Goal: Navigation & Orientation: Find specific page/section

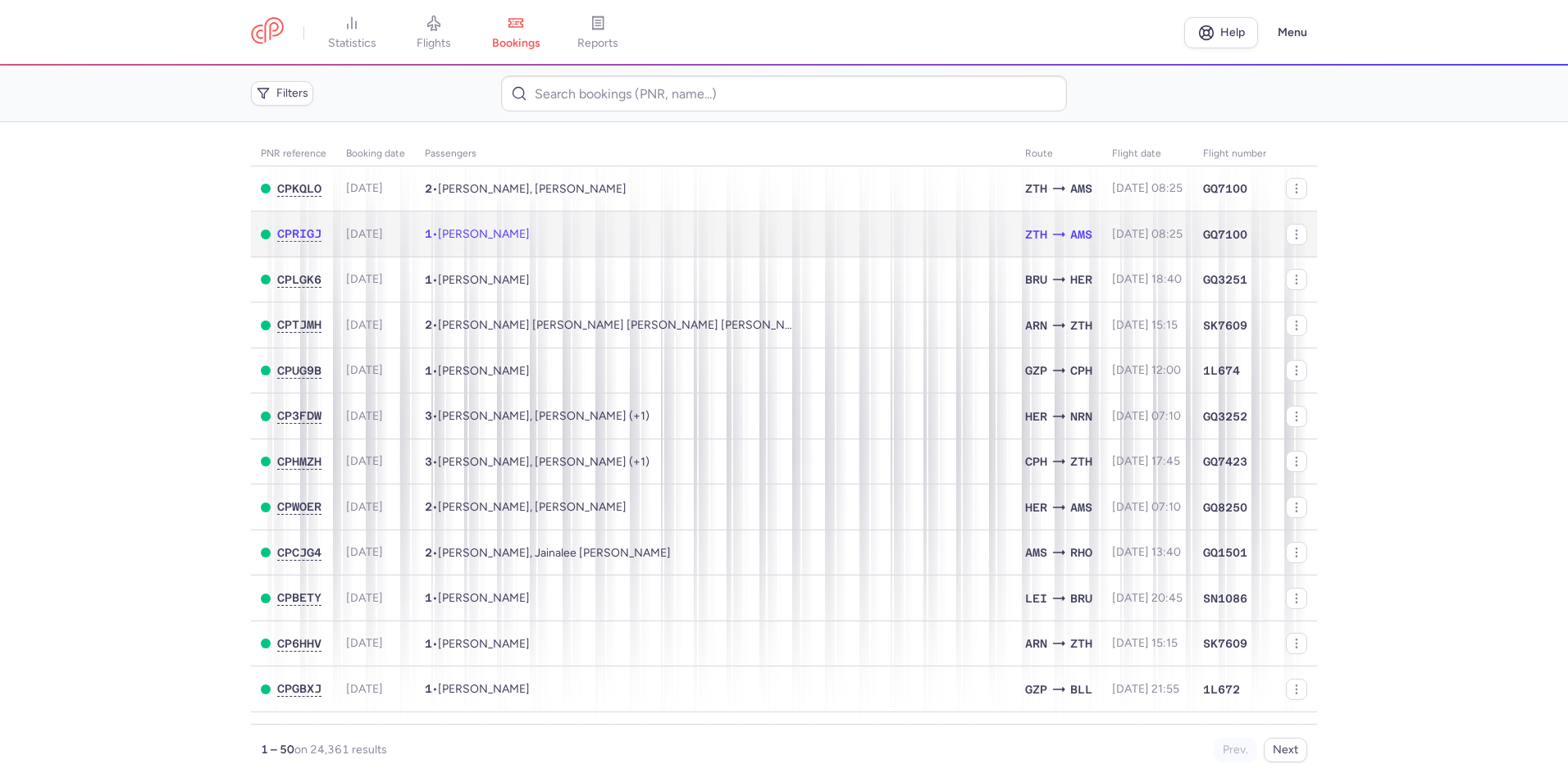
click at [861, 244] on td "1 • Martha Lucy SHEPHEARD" at bounding box center [715, 235] width 601 height 46
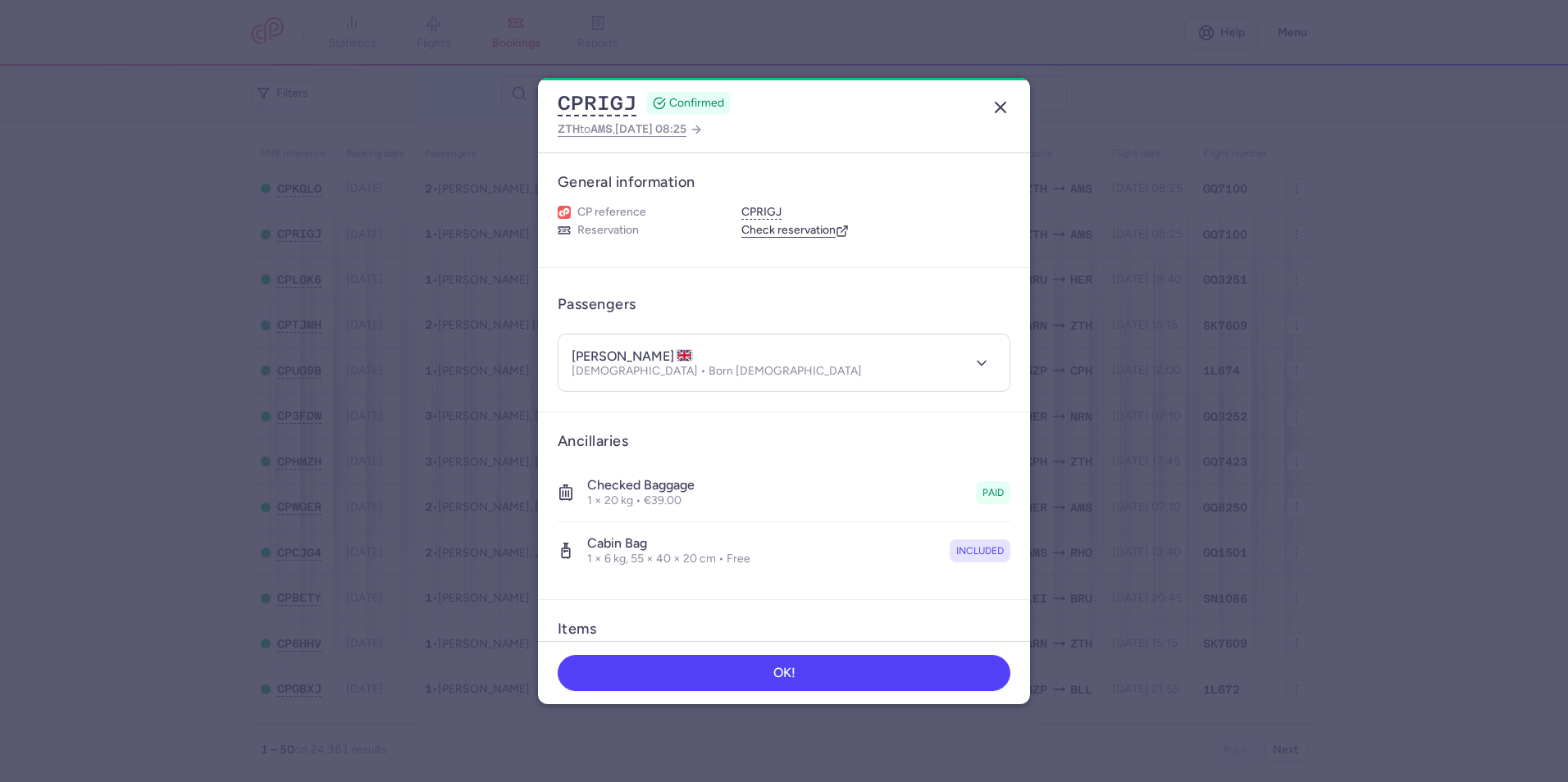
click at [1011, 101] on button "button" at bounding box center [1000, 107] width 26 height 26
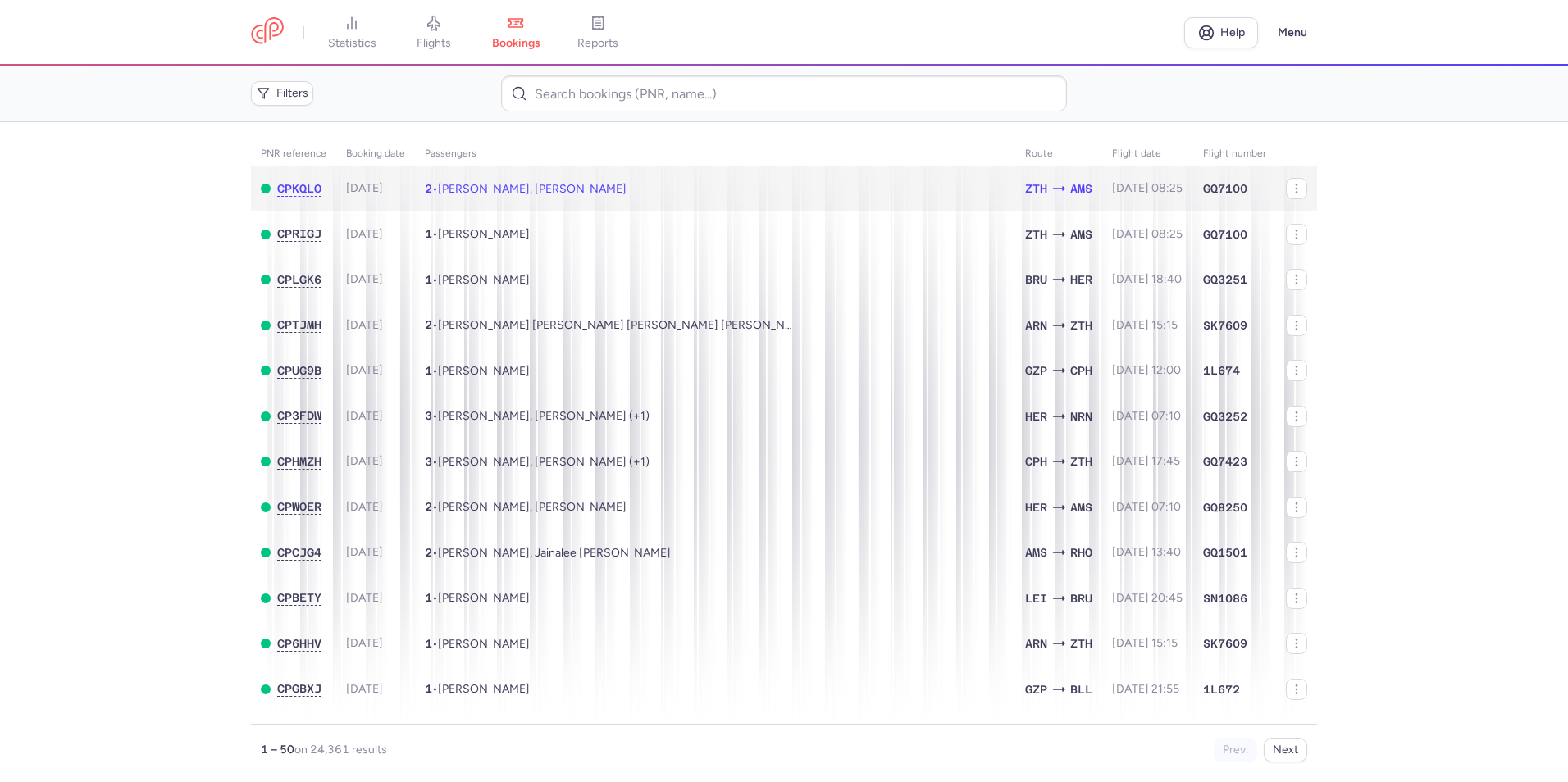
click at [911, 183] on td "2 • Chino Faisel VAN REGTEREN, Ilse SNIJDERS" at bounding box center [715, 188] width 601 height 45
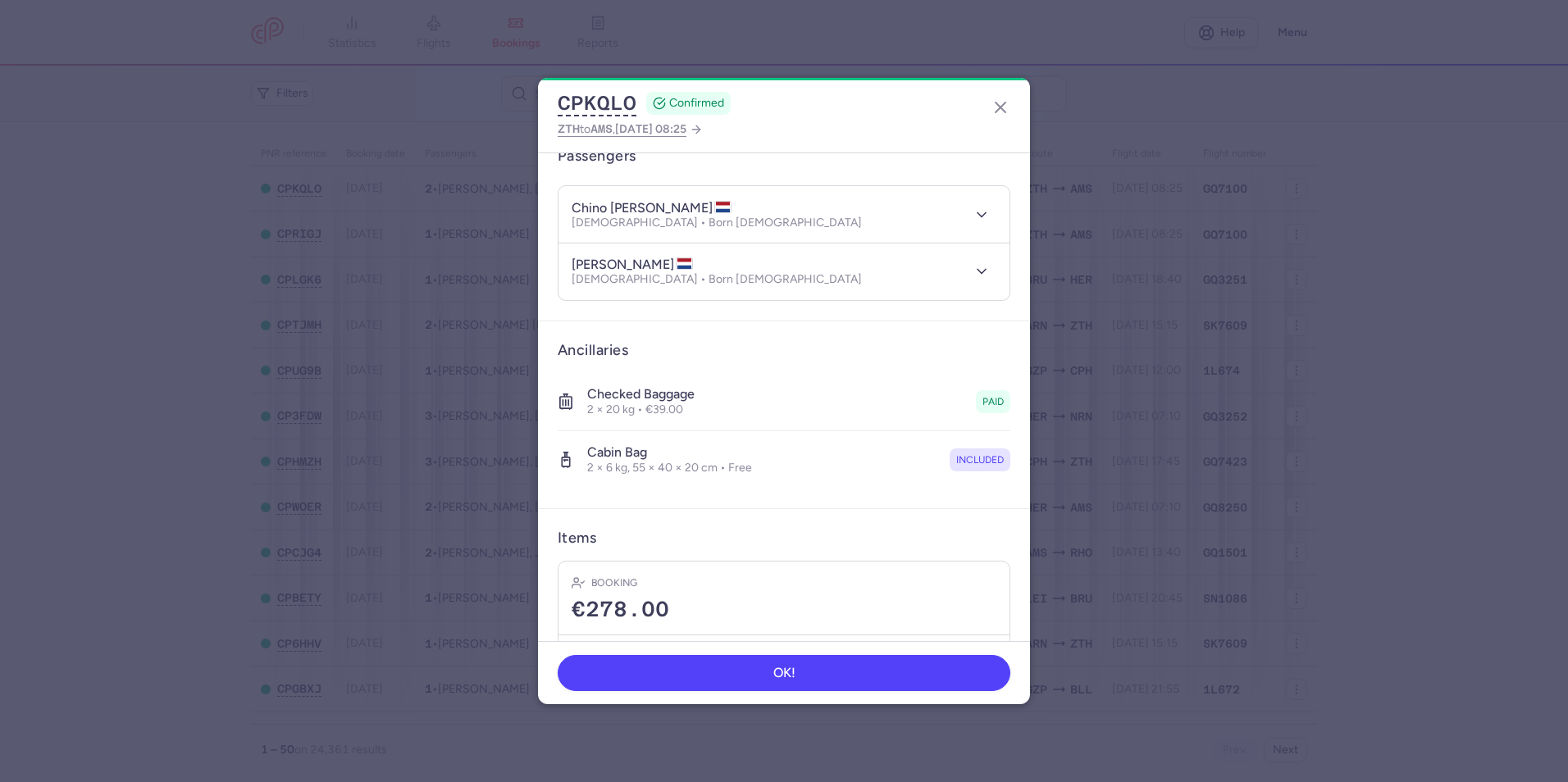
scroll to position [238, 0]
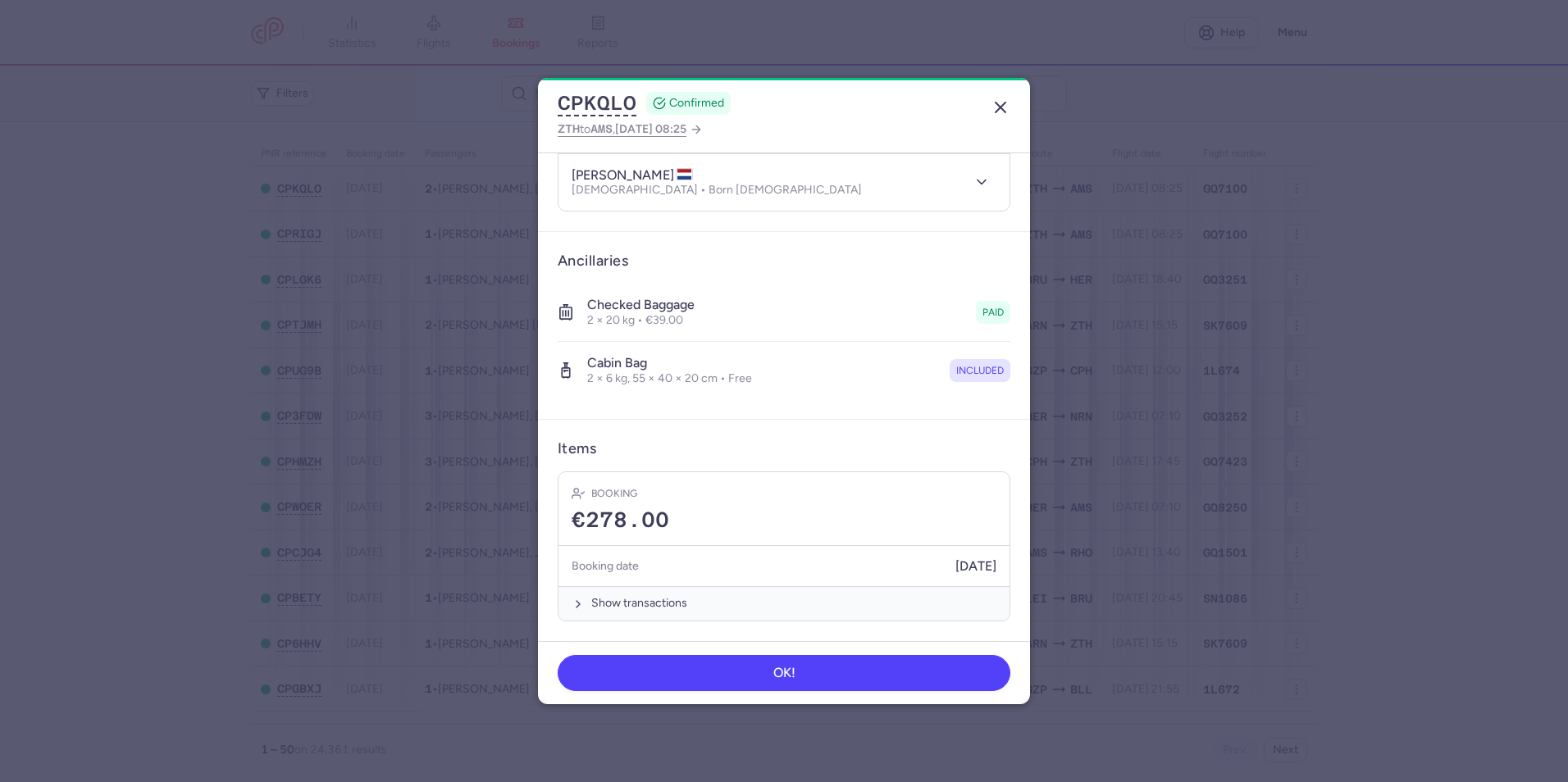
click at [998, 105] on icon "button" at bounding box center [1001, 107] width 20 height 20
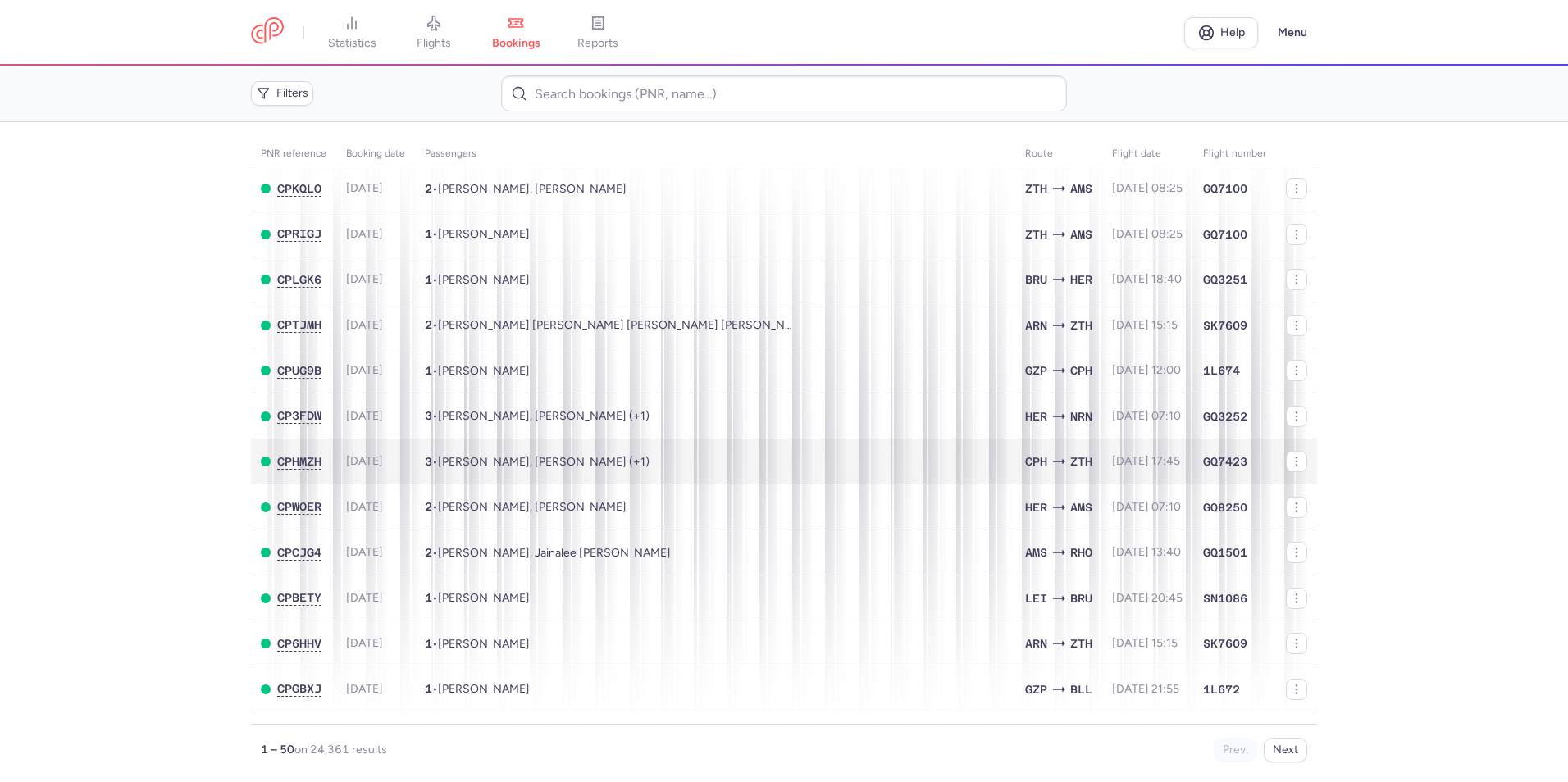
scroll to position [164, 0]
click at [323, 30] on link "statistics" at bounding box center [352, 32] width 82 height 36
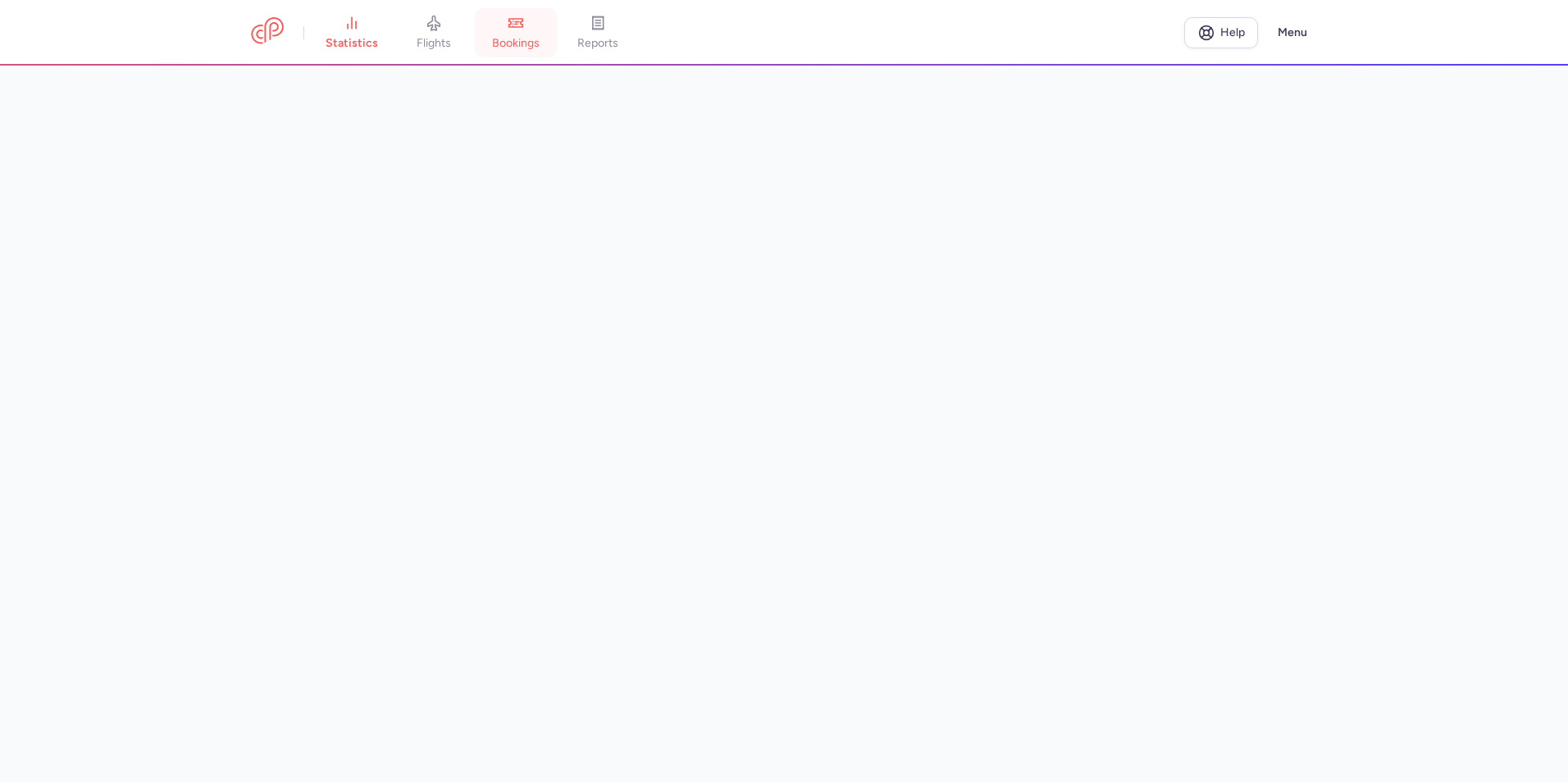
click at [521, 44] on span "bookings" at bounding box center [516, 43] width 48 height 14
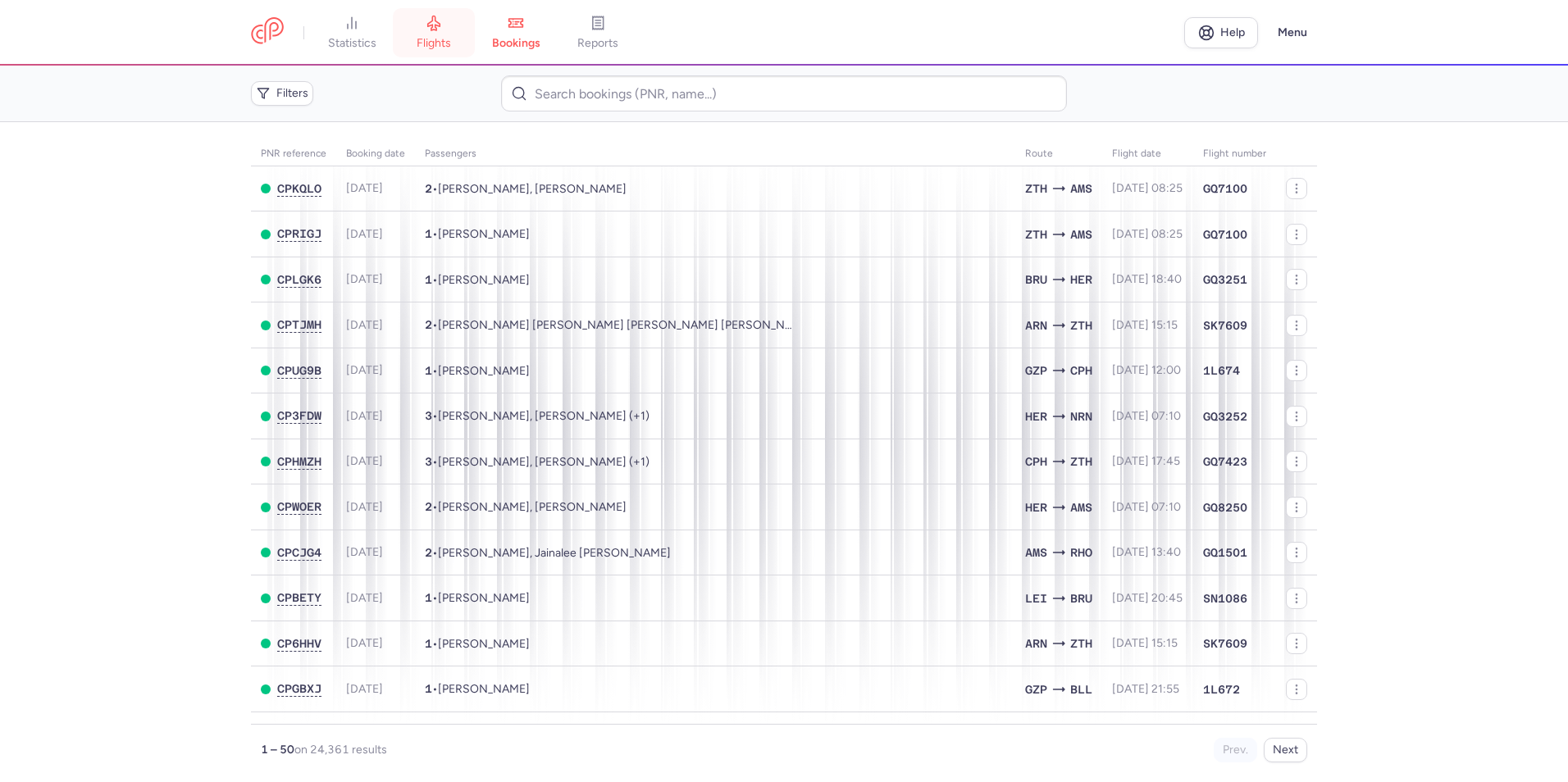
click at [428, 50] on span "flights" at bounding box center [434, 43] width 34 height 14
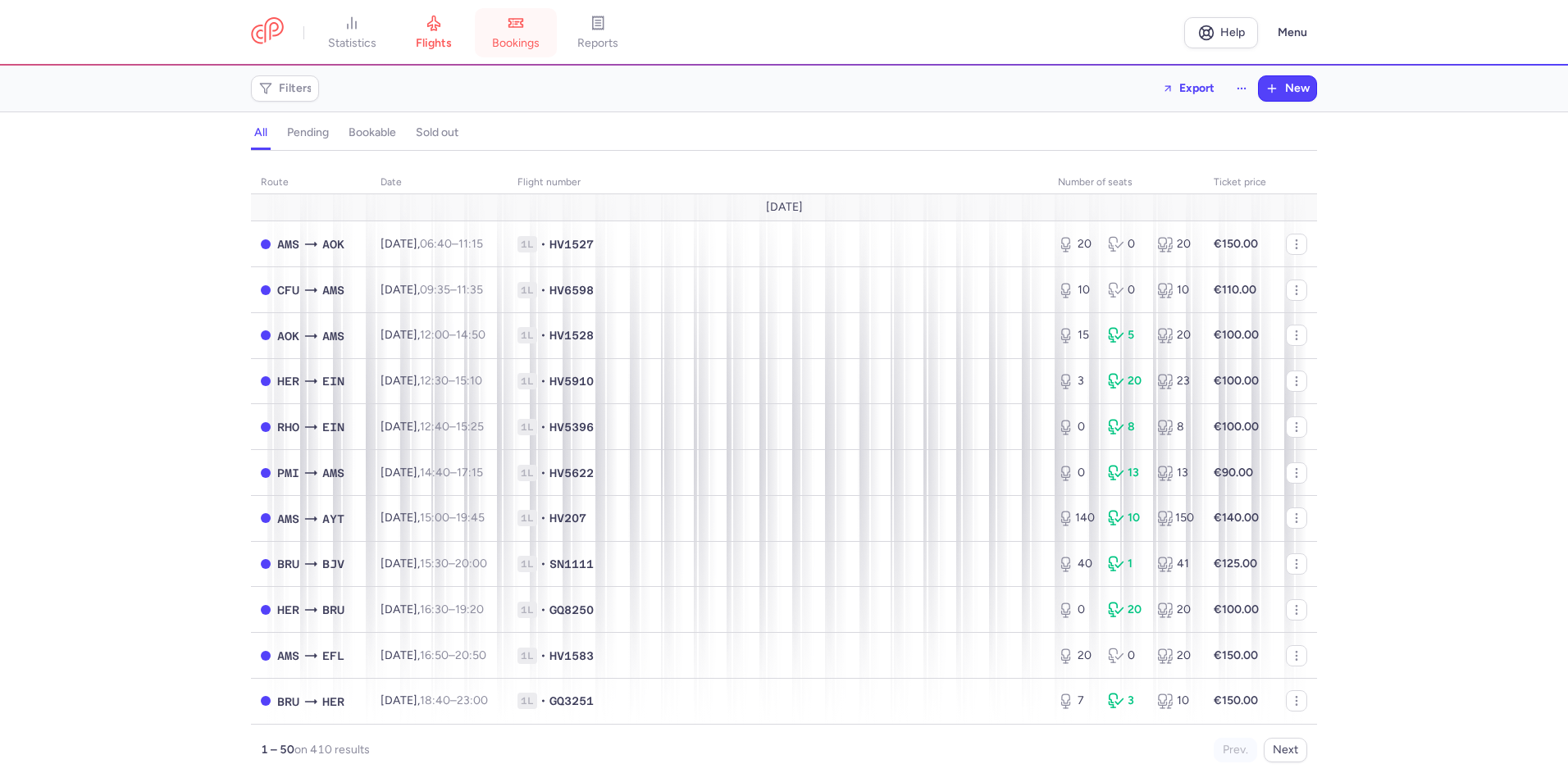
click at [532, 46] on span "bookings" at bounding box center [516, 43] width 48 height 14
